Goal: Transaction & Acquisition: Check status

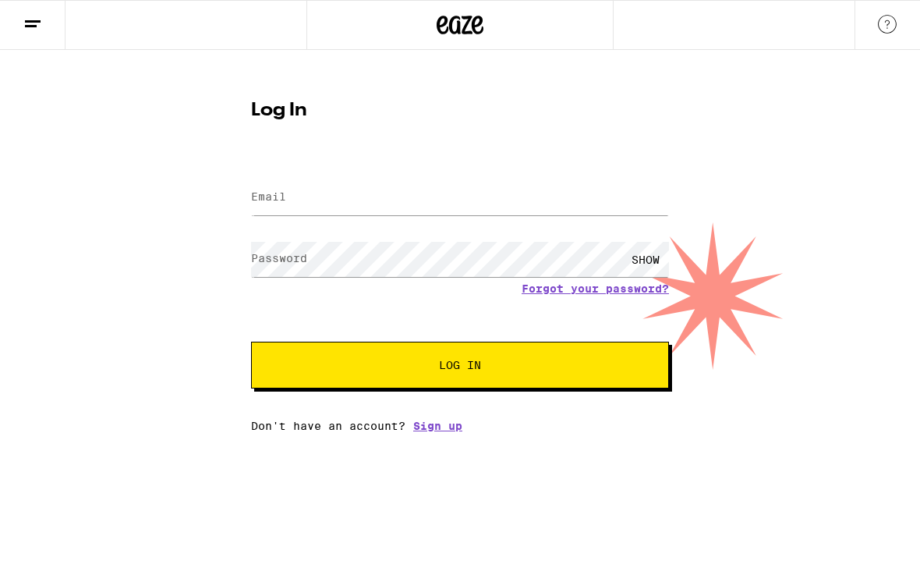
click at [284, 194] on label "Email" at bounding box center [268, 196] width 35 height 12
type input "[EMAIL_ADDRESS][DOMAIN_NAME]"
click at [285, 255] on label "Password" at bounding box center [279, 258] width 56 height 12
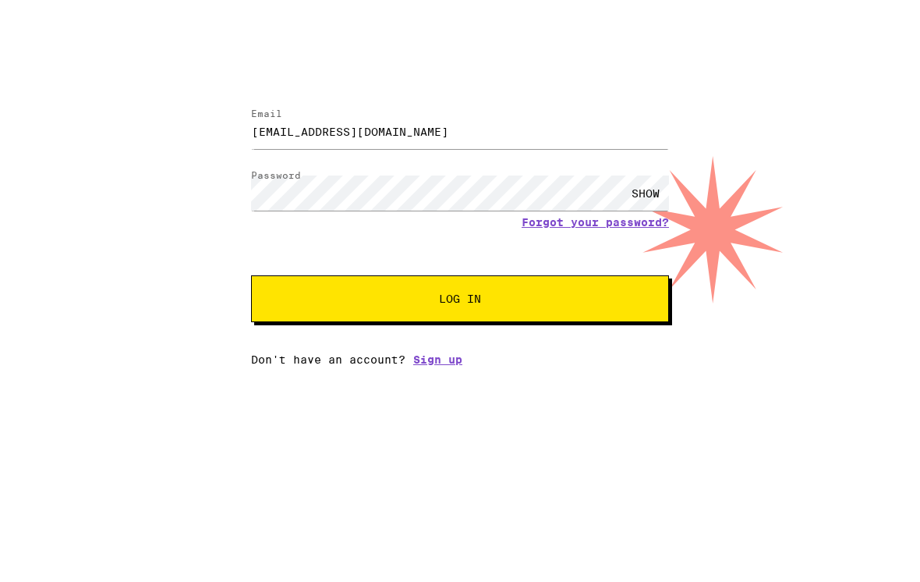
click at [420, 341] on button "Log In" at bounding box center [460, 364] width 418 height 47
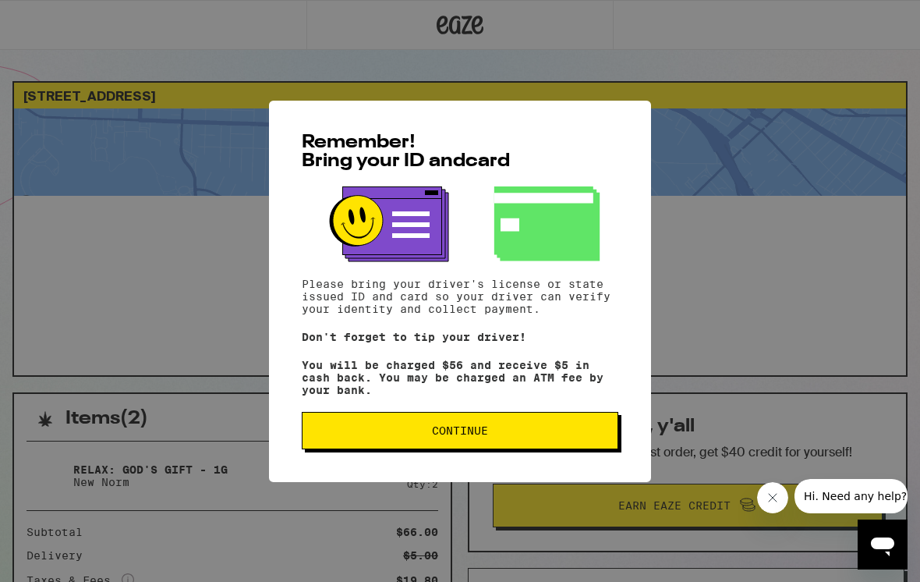
click at [401, 444] on button "Continue" at bounding box center [460, 430] width 317 height 37
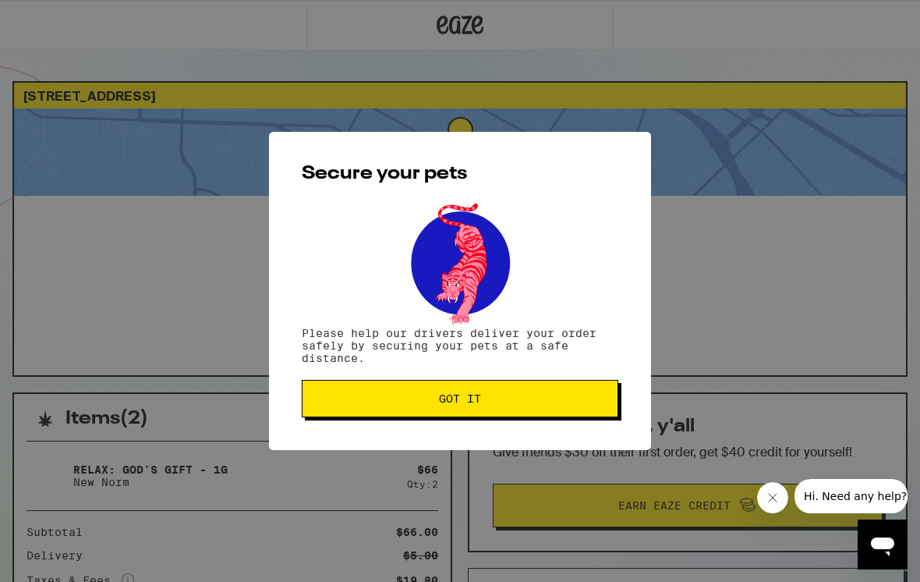
click at [381, 417] on button "Got it" at bounding box center [460, 398] width 317 height 37
